Goal: Task Accomplishment & Management: Use online tool/utility

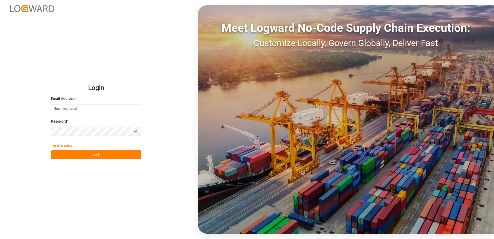
type input "[PERSON_NAME][EMAIL_ADDRESS][DOMAIN_NAME]"
drag, startPoint x: 101, startPoint y: 155, endPoint x: 96, endPoint y: 153, distance: 5.4
click at [101, 155] on button "Log In" at bounding box center [96, 154] width 90 height 9
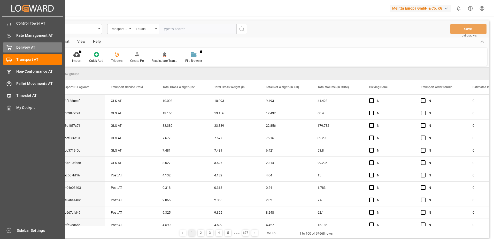
click at [12, 47] on div "Delivery AT Delivery AT" at bounding box center [32, 47] width 59 height 10
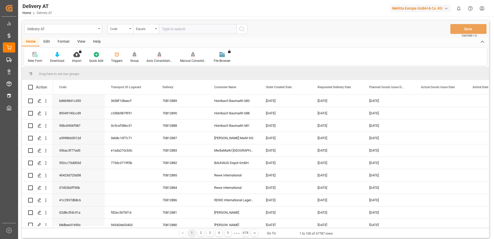
click at [133, 58] on div "Group" at bounding box center [134, 57] width 16 height 11
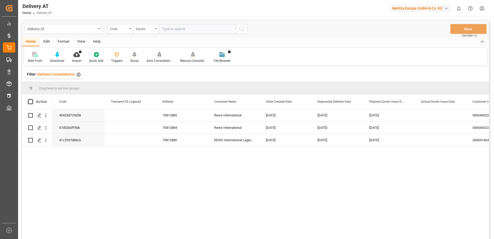
click at [29, 101] on span at bounding box center [30, 101] width 5 height 5
click at [32, 99] on input "checkbox" at bounding box center [32, 99] width 0 height 0
checkbox input "true"
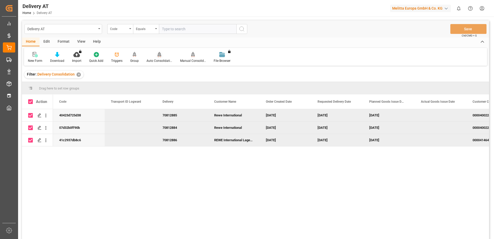
click at [158, 59] on div "Auto Consolidation" at bounding box center [160, 60] width 26 height 5
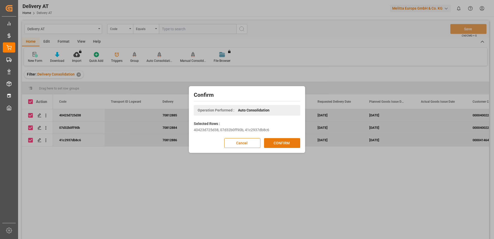
click at [285, 140] on button "CONFIRM" at bounding box center [282, 143] width 36 height 10
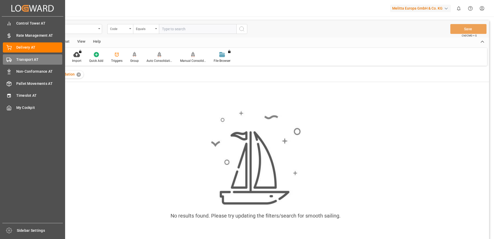
click at [13, 59] on div "Transport AT Transport AT" at bounding box center [32, 59] width 59 height 10
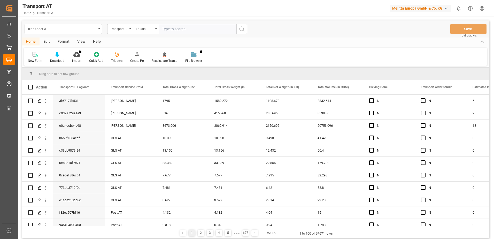
click at [80, 41] on div "View" at bounding box center [81, 41] width 16 height 9
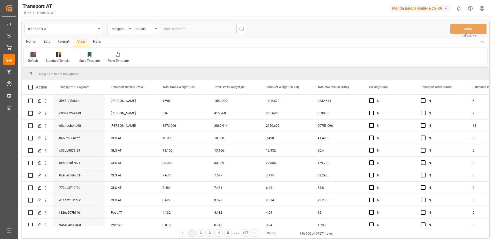
click at [33, 57] on div "Default" at bounding box center [33, 57] width 18 height 11
click at [36, 82] on div "Data" at bounding box center [53, 83] width 45 height 5
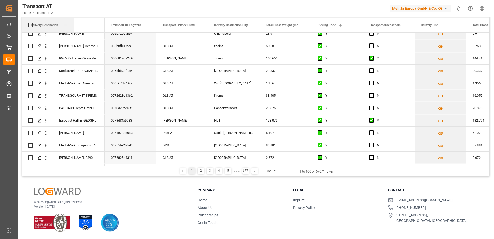
drag, startPoint x: 313, startPoint y: 25, endPoint x: 65, endPoint y: 25, distance: 247.7
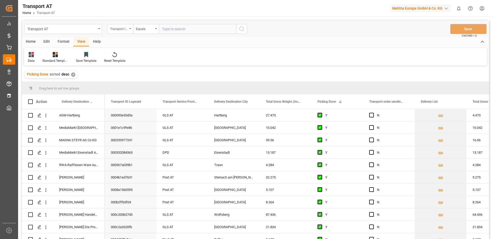
click at [118, 27] on div "Transport ID Logward" at bounding box center [119, 28] width 18 height 6
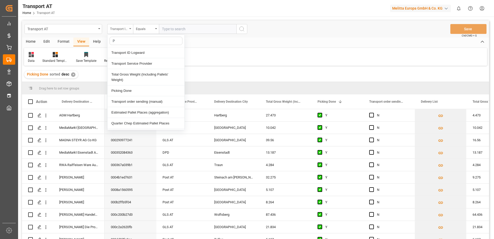
type input "Pi"
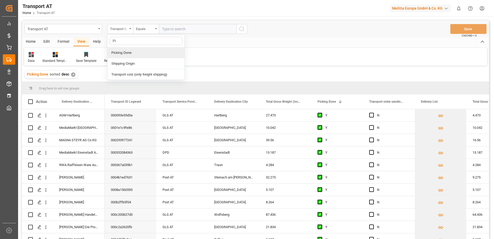
click at [124, 52] on div "Picking Done" at bounding box center [146, 52] width 77 height 11
click at [174, 30] on input "text" at bounding box center [198, 29] width 78 height 10
type input "Y"
click at [119, 29] on div "Picking Done" at bounding box center [119, 28] width 18 height 6
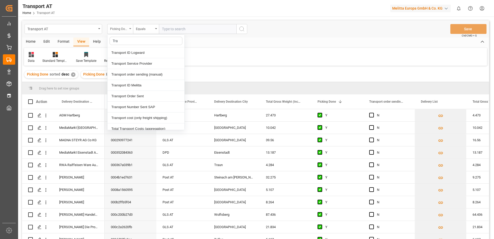
type input "[PERSON_NAME]"
click at [144, 77] on div "Transport order sending (manual)" at bounding box center [146, 74] width 77 height 11
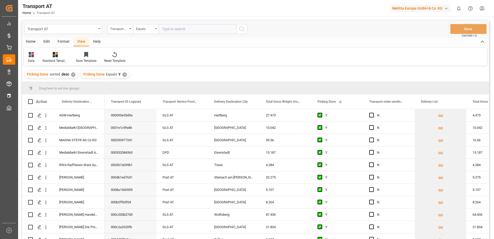
click at [170, 29] on input "text" at bounding box center [198, 29] width 78 height 10
type input "N"
click at [118, 28] on div "Transport order sending (manual)" at bounding box center [119, 28] width 18 height 6
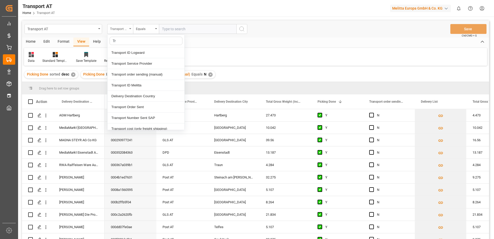
type input "Tra"
click at [140, 64] on div "Transport Service Provider" at bounding box center [146, 63] width 77 height 11
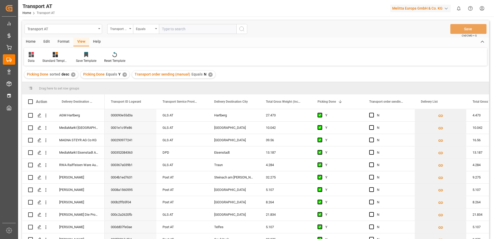
click at [174, 29] on input "text" at bounding box center [198, 29] width 78 height 10
type input "[PERSON_NAME]"
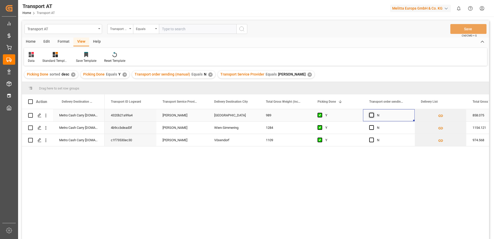
click at [372, 115] on span "Press SPACE to select this row." at bounding box center [371, 115] width 5 height 5
click at [373, 113] on input "Press SPACE to select this row." at bounding box center [373, 113] width 0 height 0
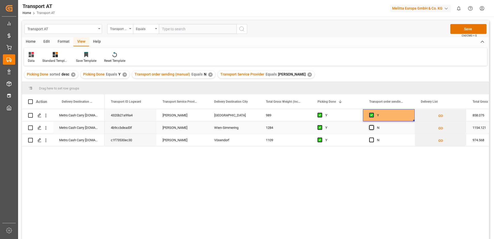
click at [372, 127] on span "Press SPACE to select this row." at bounding box center [371, 127] width 5 height 5
click at [373, 125] on input "Press SPACE to select this row." at bounding box center [373, 125] width 0 height 0
click at [372, 140] on span "Press SPACE to select this row." at bounding box center [371, 140] width 5 height 5
click at [373, 138] on input "Press SPACE to select this row." at bounding box center [373, 138] width 0 height 0
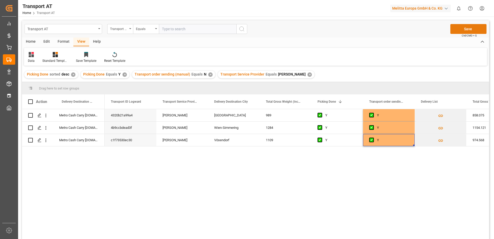
click at [469, 28] on button "Save" at bounding box center [469, 29] width 36 height 10
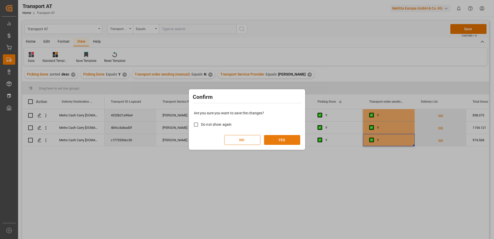
click at [283, 140] on button "YES" at bounding box center [282, 140] width 36 height 10
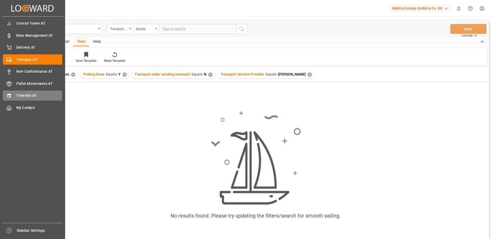
click at [10, 95] on icon at bounding box center [8, 96] width 3 height 4
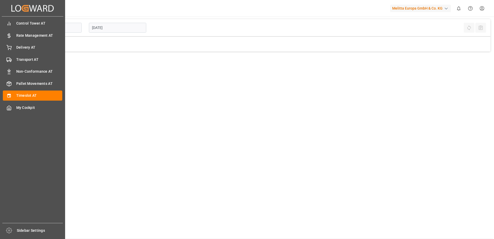
type input "Inbound AT"
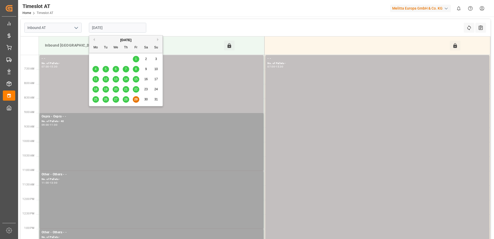
click at [102, 30] on input "[DATE]" at bounding box center [117, 28] width 57 height 10
click at [158, 39] on button "Next Month" at bounding box center [158, 39] width 3 height 3
click at [95, 59] on span "1" at bounding box center [96, 59] width 2 height 4
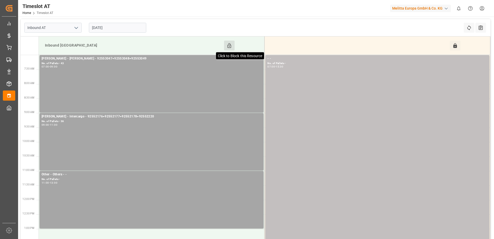
click at [228, 46] on icon at bounding box center [229, 45] width 5 height 5
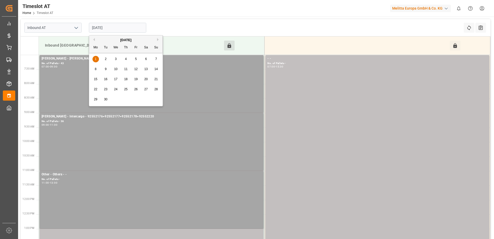
click at [104, 28] on input "[DATE]" at bounding box center [117, 28] width 57 height 10
click at [105, 59] on span "2" at bounding box center [106, 59] width 2 height 4
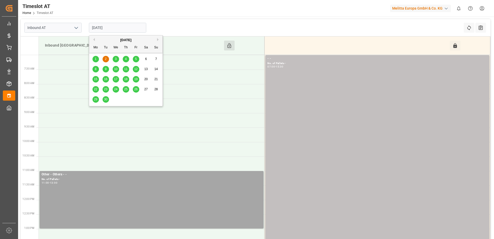
click at [108, 29] on input "[DATE]" at bounding box center [117, 28] width 57 height 10
click at [115, 59] on span "3" at bounding box center [116, 59] width 2 height 4
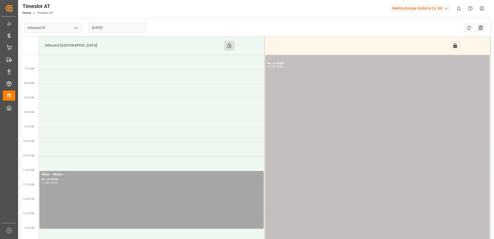
click at [109, 28] on input "[DATE]" at bounding box center [117, 28] width 57 height 10
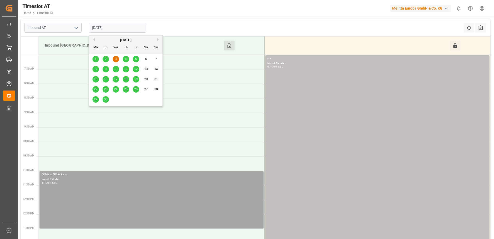
click at [127, 60] on span "4" at bounding box center [126, 59] width 2 height 4
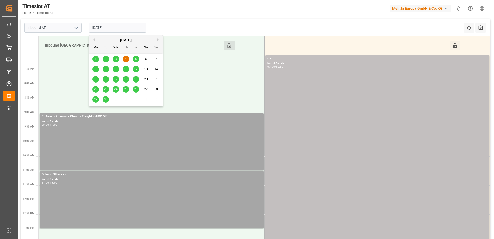
click at [110, 27] on input "[DATE]" at bounding box center [117, 28] width 57 height 10
click at [116, 58] on span "3" at bounding box center [116, 59] width 2 height 4
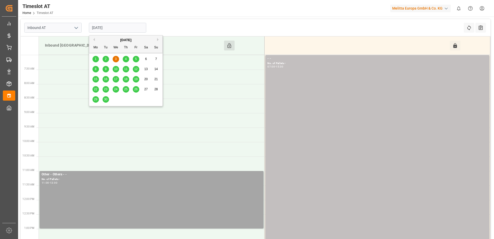
click at [109, 29] on input "[DATE]" at bounding box center [117, 28] width 57 height 10
click at [125, 58] on span "4" at bounding box center [126, 59] width 2 height 4
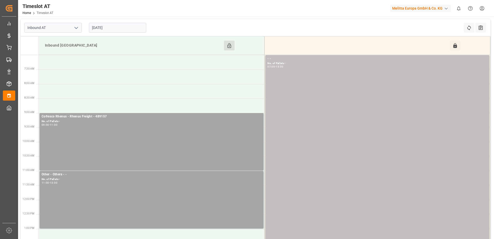
click at [116, 27] on input "[DATE]" at bounding box center [117, 28] width 57 height 10
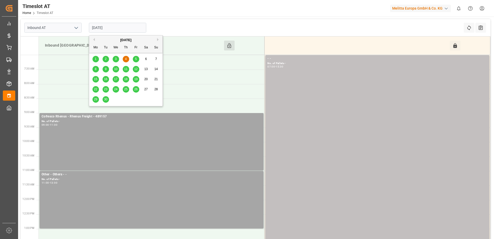
click at [135, 59] on span "5" at bounding box center [136, 59] width 2 height 4
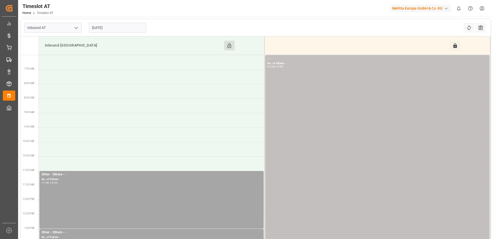
click at [97, 29] on input "[DATE]" at bounding box center [117, 28] width 57 height 10
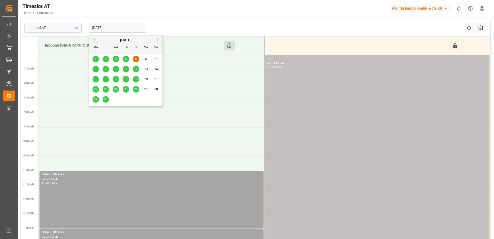
click at [116, 58] on span "3" at bounding box center [116, 59] width 2 height 4
type input "[DATE]"
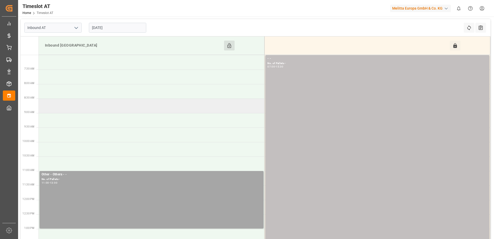
drag, startPoint x: 54, startPoint y: 109, endPoint x: 59, endPoint y: 109, distance: 6.0
click at [61, 120] on tbody "- - No. of Pallets - 07:00 - 15:30 Other - Others - - No. of Pallets - 11:00 - …" at bounding box center [265, 178] width 452 height 246
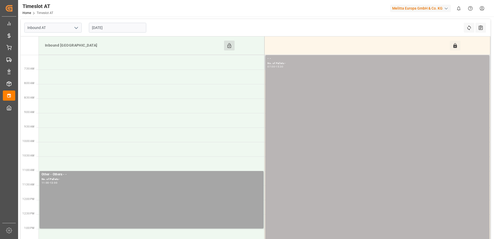
drag, startPoint x: 58, startPoint y: 107, endPoint x: 282, endPoint y: 107, distance: 224.2
click at [282, 107] on div "- - No. of Pallets - 07:00 - 15:30" at bounding box center [378, 178] width 220 height 244
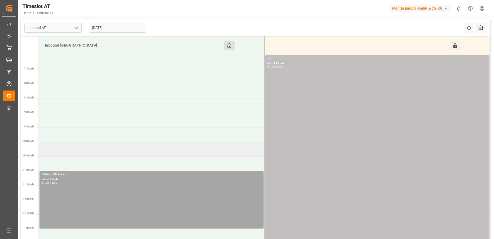
drag, startPoint x: 54, startPoint y: 108, endPoint x: 74, endPoint y: 154, distance: 50.1
click at [74, 154] on tbody "- - No. of Pallets - 07:00 - 15:30 Other - Others - - No. of Pallets - 11:00 - …" at bounding box center [265, 178] width 452 height 246
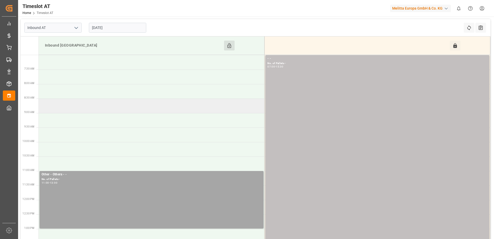
click at [68, 108] on td at bounding box center [152, 106] width 226 height 14
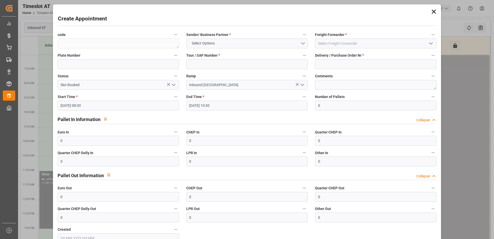
click at [433, 11] on icon at bounding box center [434, 12] width 4 height 4
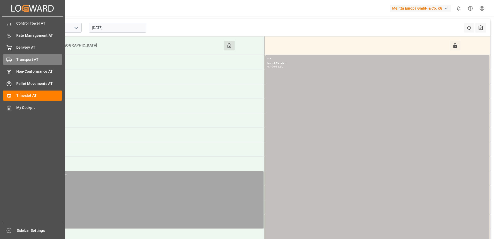
click at [14, 63] on div "Transport AT Transport AT" at bounding box center [32, 59] width 59 height 10
